Goal: Check status

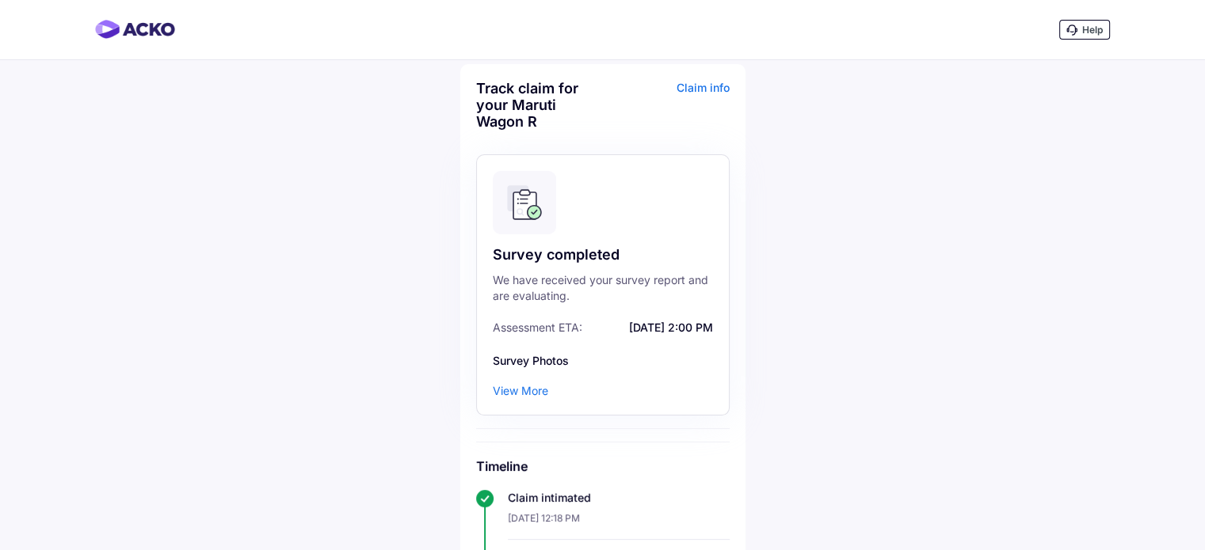
click at [527, 392] on div "View More" at bounding box center [520, 391] width 55 height 16
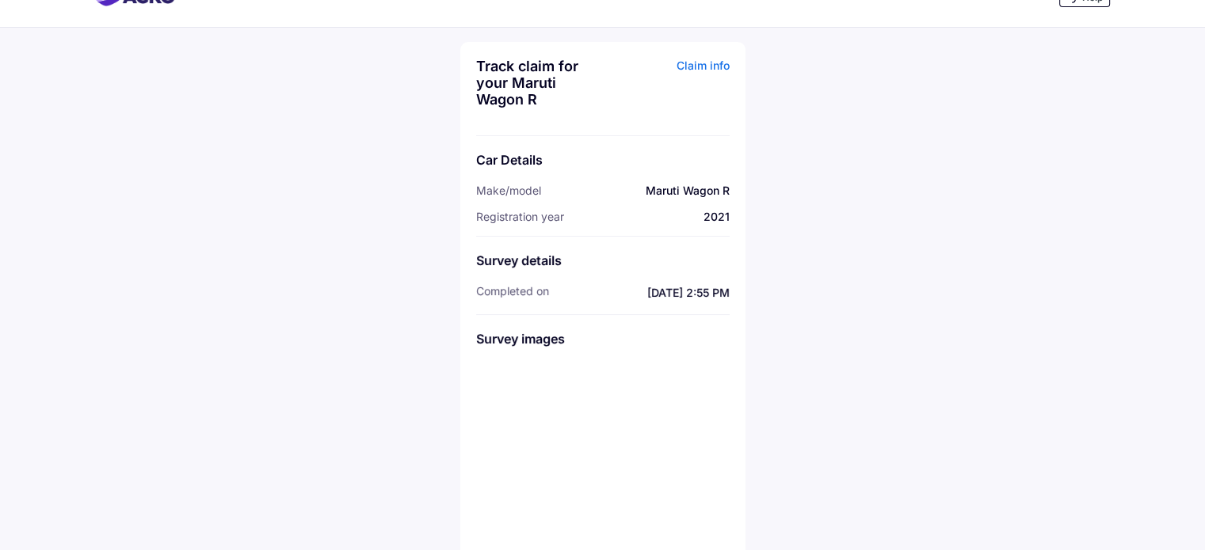
scroll to position [35, 0]
click at [521, 389] on img at bounding box center [515, 399] width 79 height 79
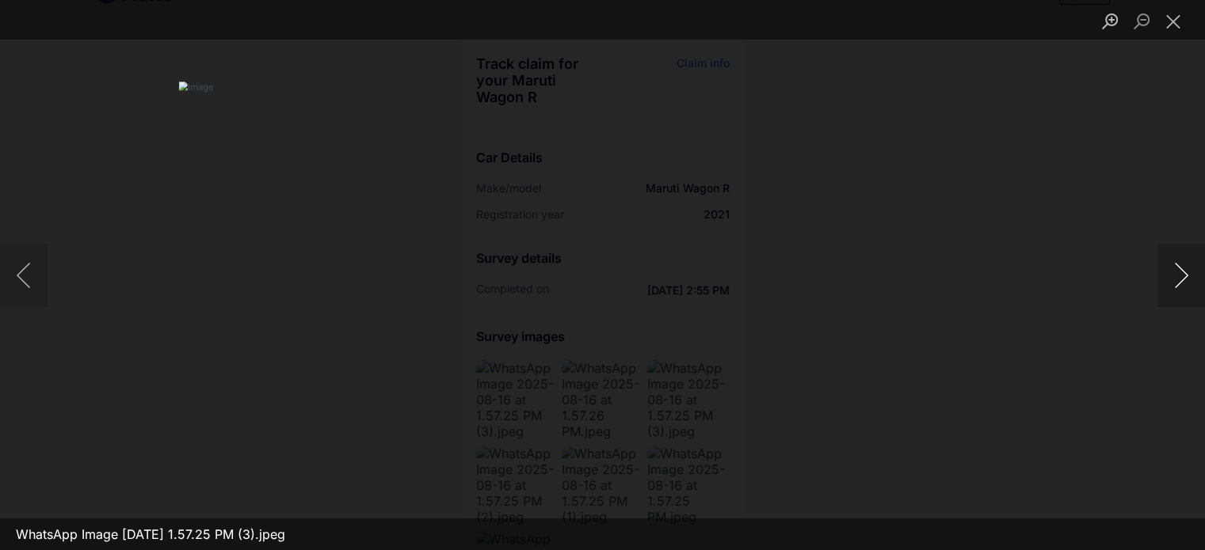
click at [1179, 267] on button "Next image" at bounding box center [1181, 275] width 48 height 63
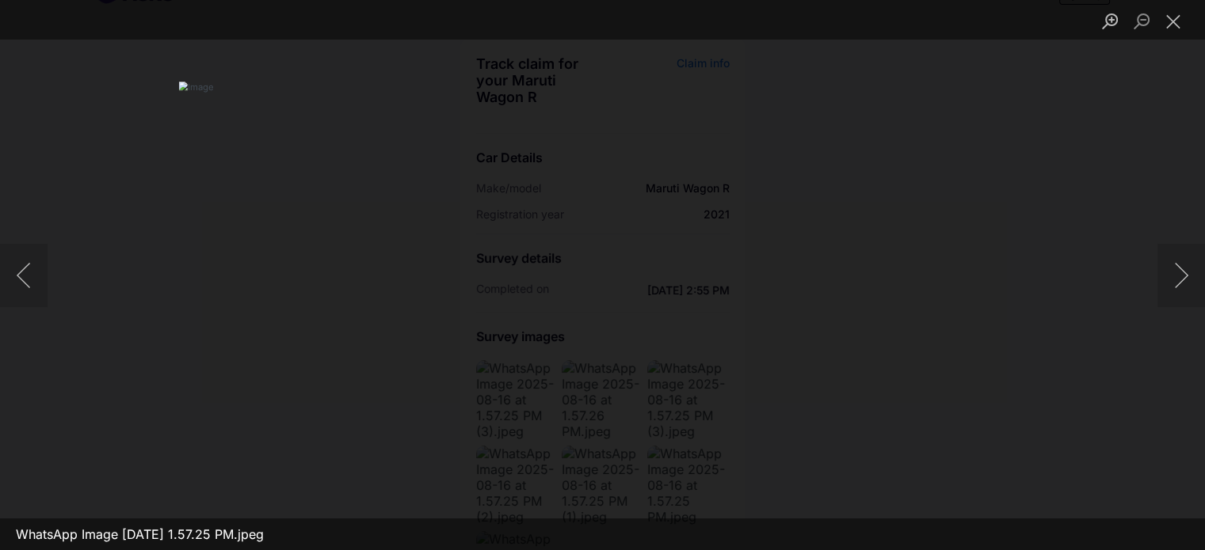
click at [78, 291] on div "Lightbox" at bounding box center [602, 275] width 1205 height 550
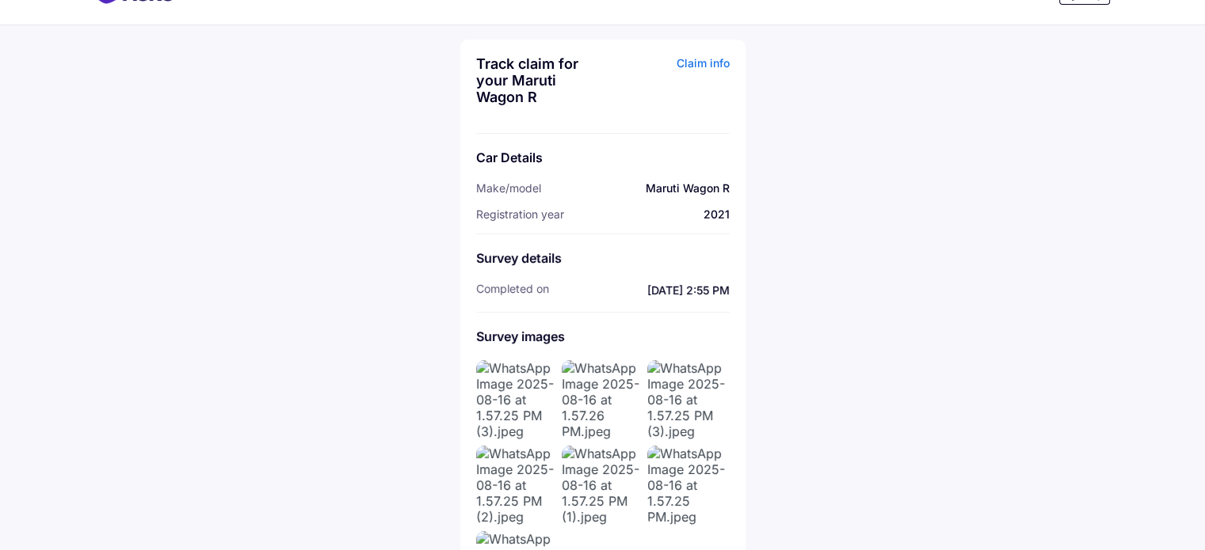
click at [526, 388] on img at bounding box center [515, 399] width 79 height 79
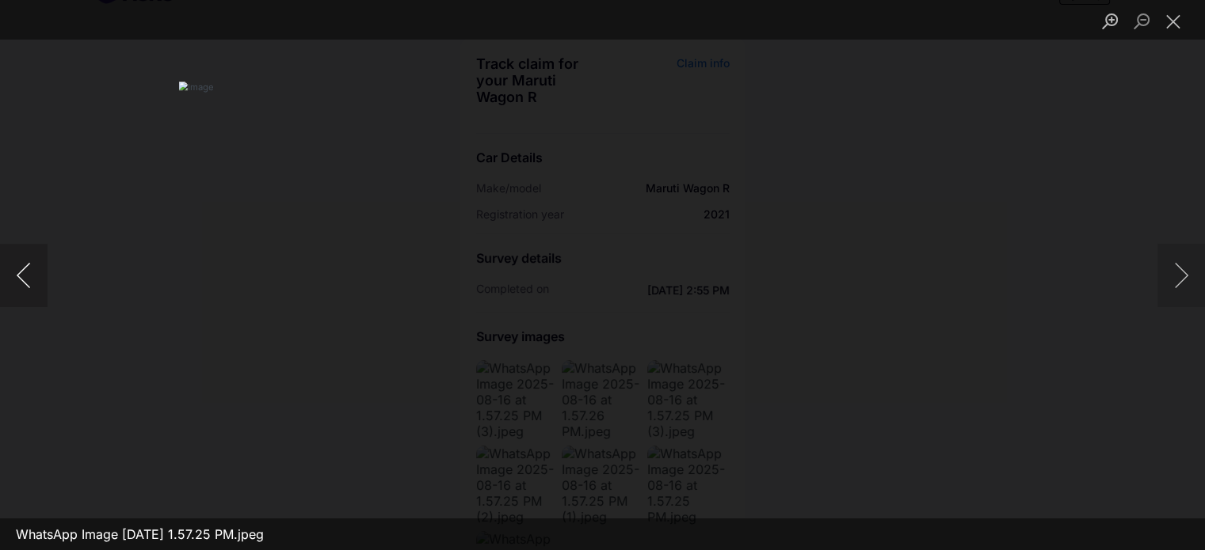
click at [23, 281] on button "Previous image" at bounding box center [24, 275] width 48 height 63
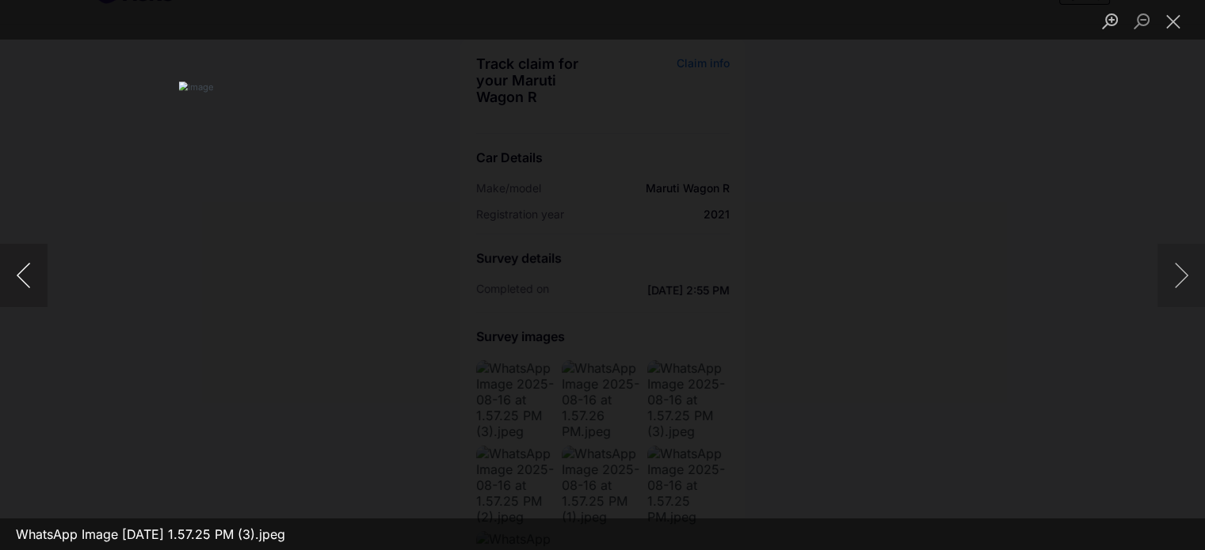
click at [23, 281] on button "Previous image" at bounding box center [24, 275] width 48 height 63
click at [1180, 278] on button "Next image" at bounding box center [1181, 275] width 48 height 63
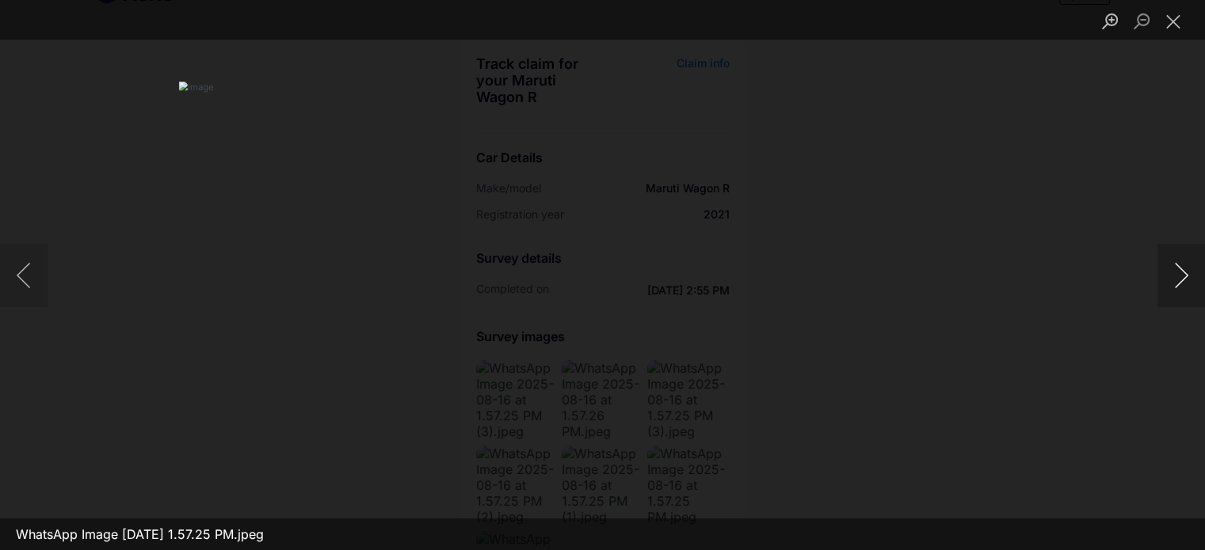
click at [1180, 278] on button "Next image" at bounding box center [1181, 275] width 48 height 63
click at [1172, 15] on button "Close lightbox" at bounding box center [1173, 21] width 32 height 28
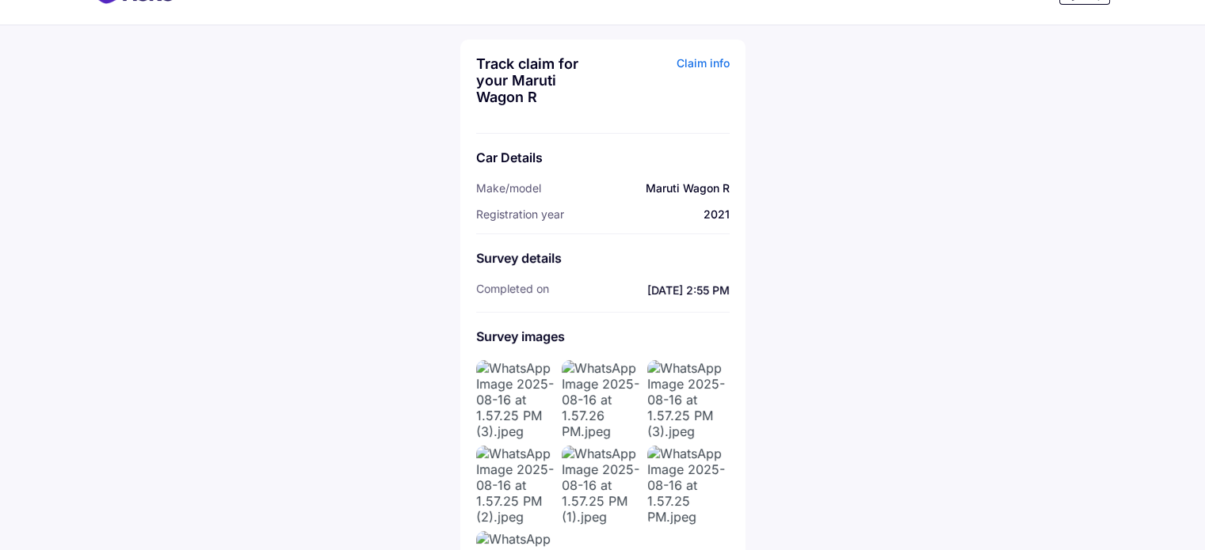
scroll to position [109, 0]
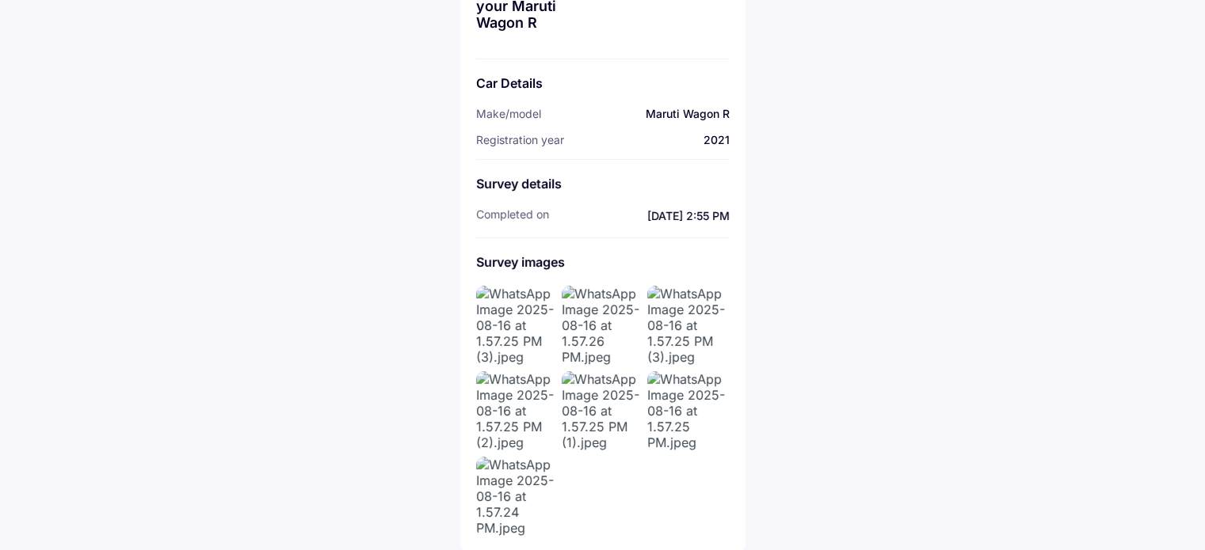
click at [537, 337] on img at bounding box center [515, 325] width 79 height 79
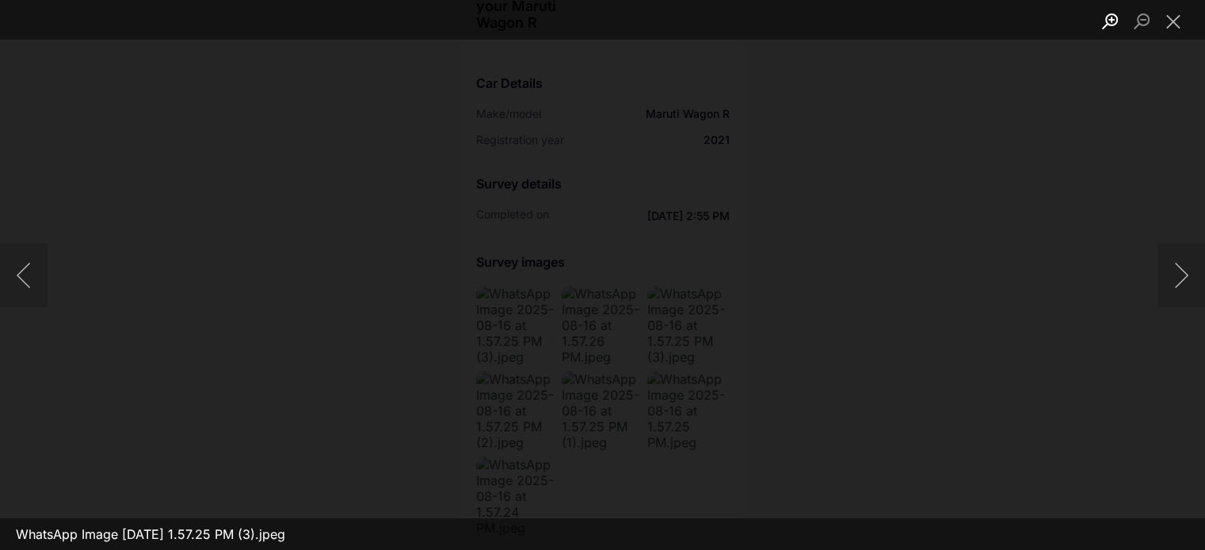
click at [1111, 13] on button "Zoom in" at bounding box center [1110, 21] width 32 height 28
click at [373, 363] on img "Lightbox" at bounding box center [116, 244] width 3419 height 1563
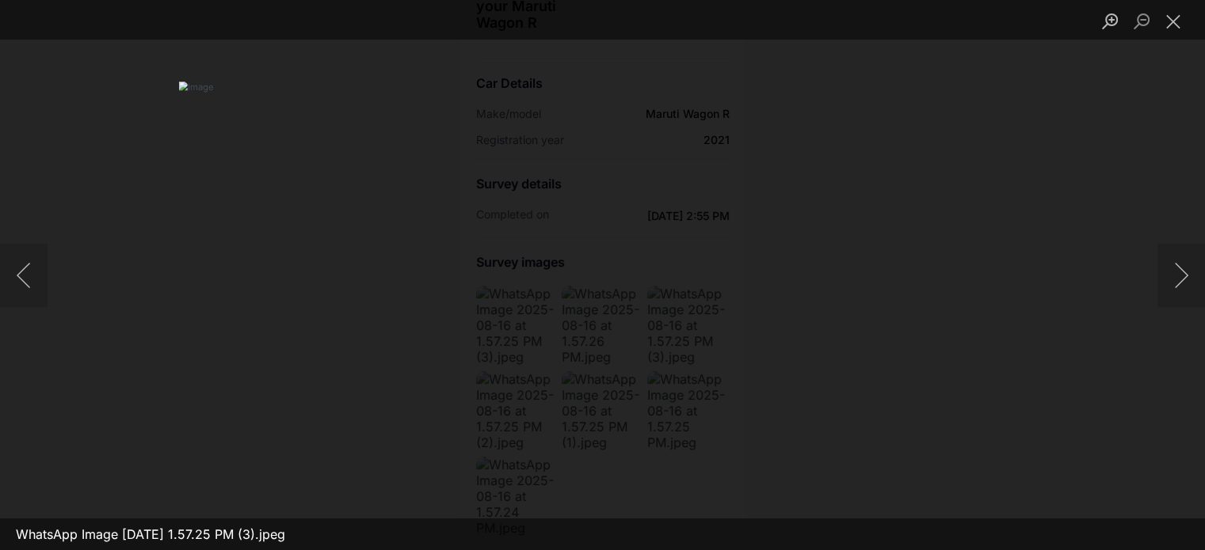
click at [790, 319] on img "Lightbox" at bounding box center [602, 275] width 847 height 387
click at [1171, 16] on button "Close lightbox" at bounding box center [1173, 21] width 32 height 28
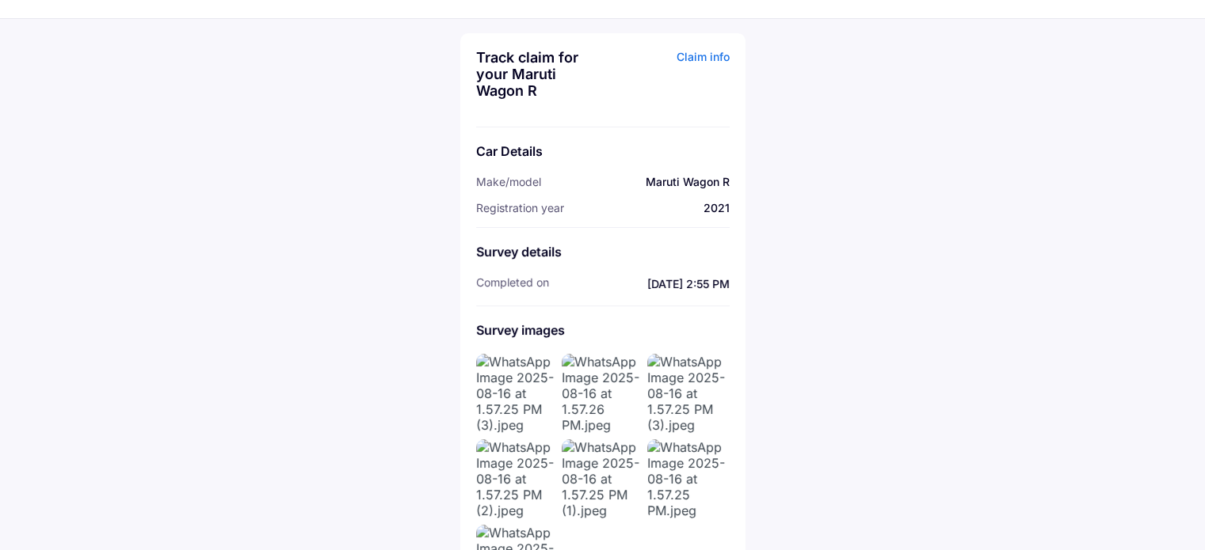
scroll to position [0, 0]
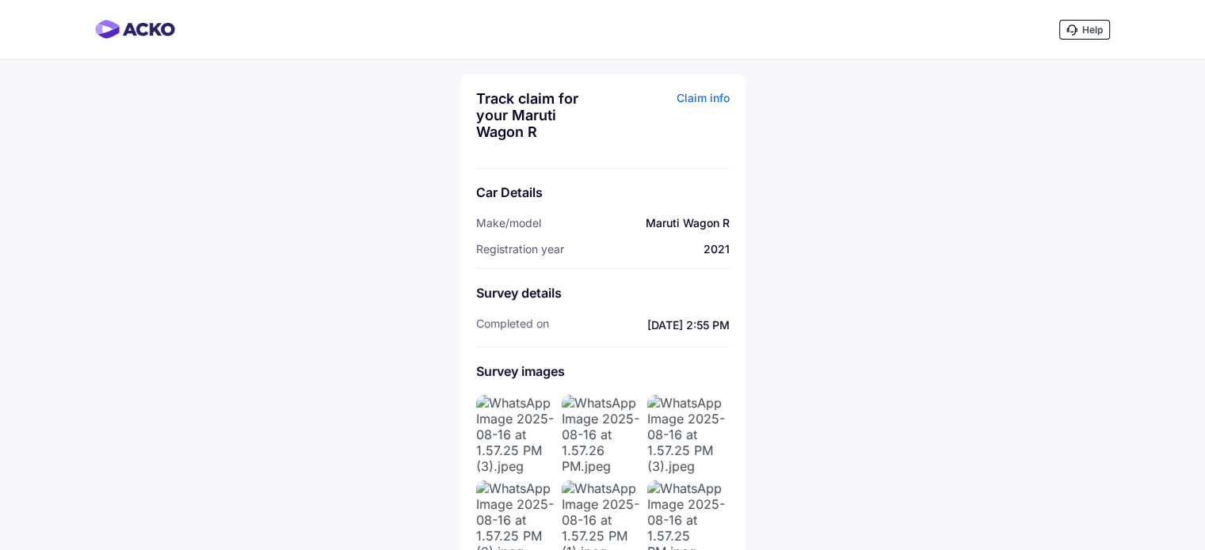
click at [708, 93] on div "Claim info" at bounding box center [668, 121] width 123 height 62
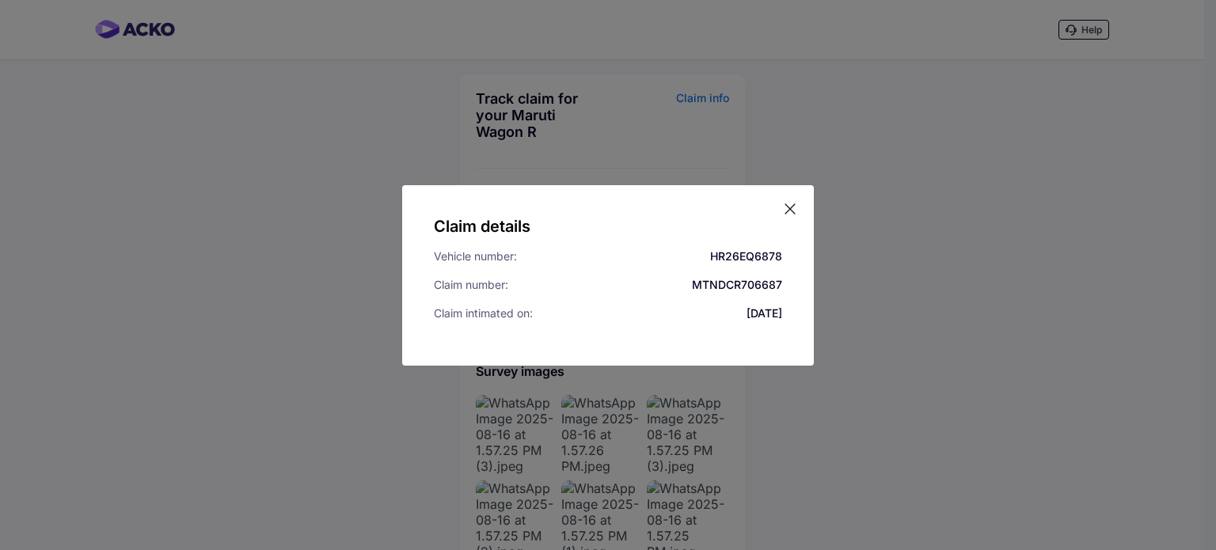
click at [925, 258] on div "Claim details Vehicle number: HR26EQ6878 Claim number: MTNDCR706687 Claim intim…" at bounding box center [608, 275] width 1216 height 550
click at [791, 203] on icon at bounding box center [790, 209] width 16 height 16
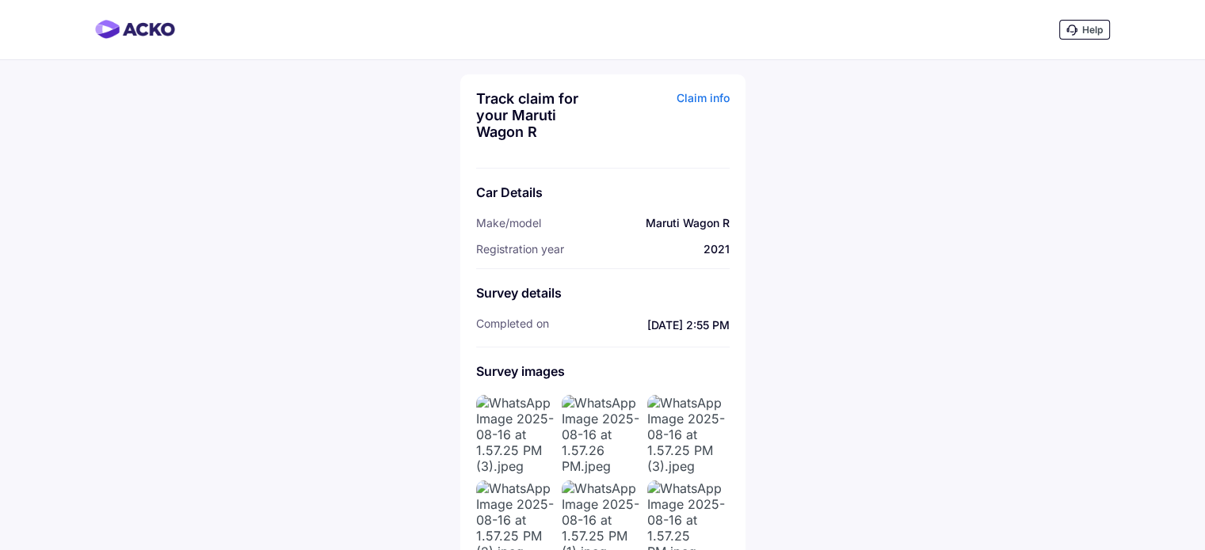
scroll to position [109, 0]
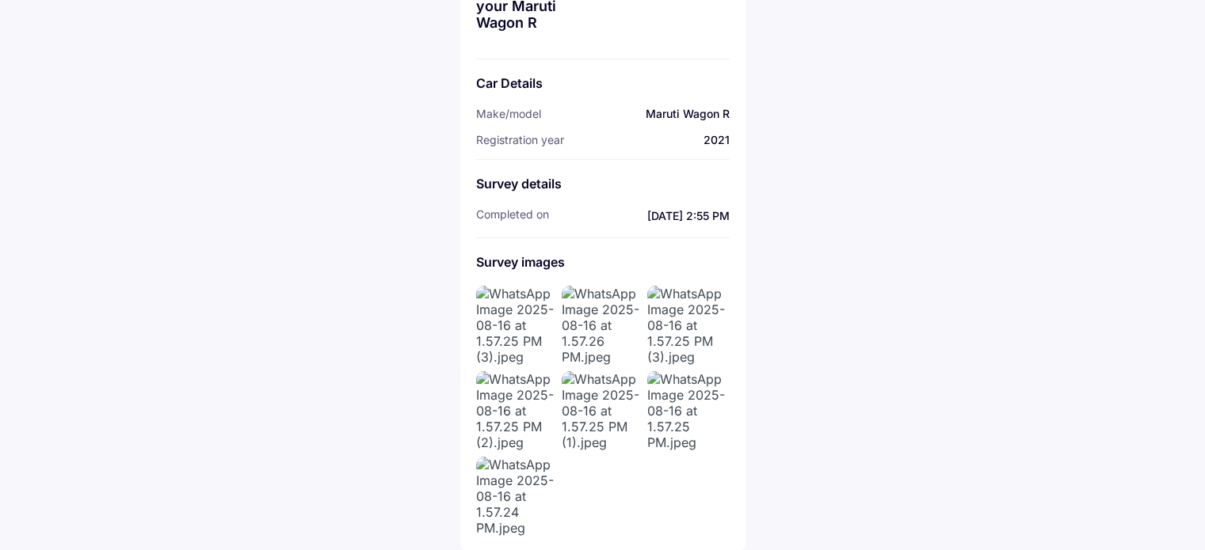
click at [615, 409] on img at bounding box center [601, 410] width 79 height 79
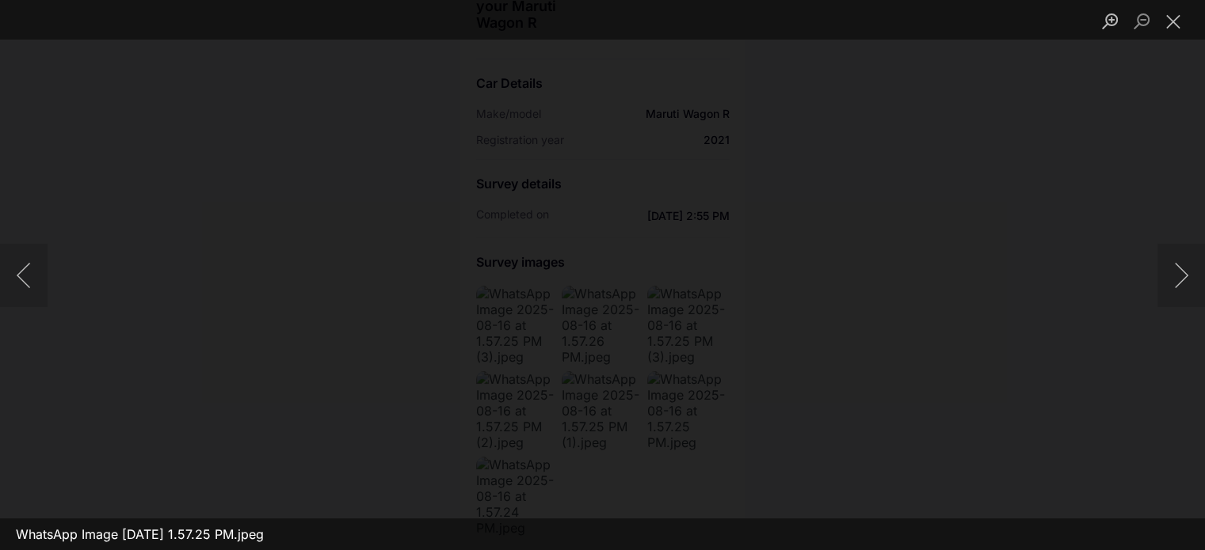
click at [603, 276] on img "Lightbox" at bounding box center [603, 276] width 0 height 0
click at [1178, 17] on button "Close lightbox" at bounding box center [1173, 21] width 32 height 28
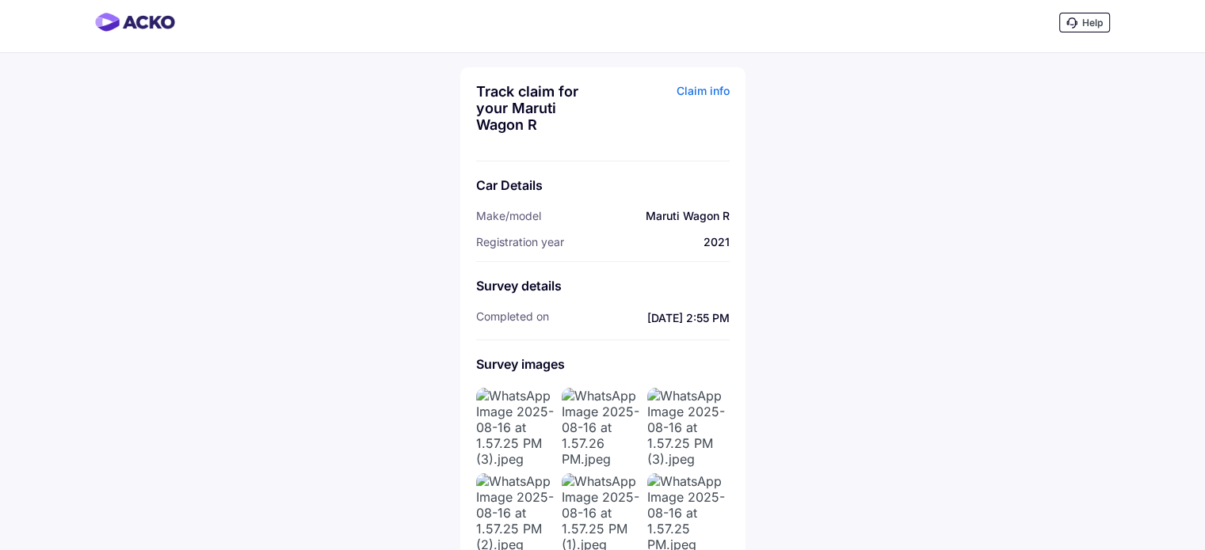
scroll to position [0, 0]
